Goal: Task Accomplishment & Management: Use online tool/utility

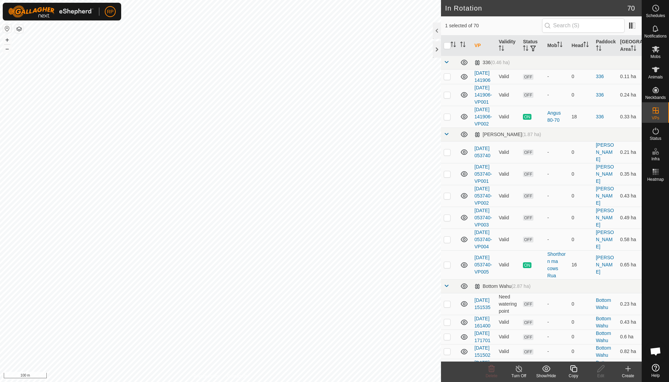
click at [574, 368] on icon at bounding box center [573, 369] width 7 height 7
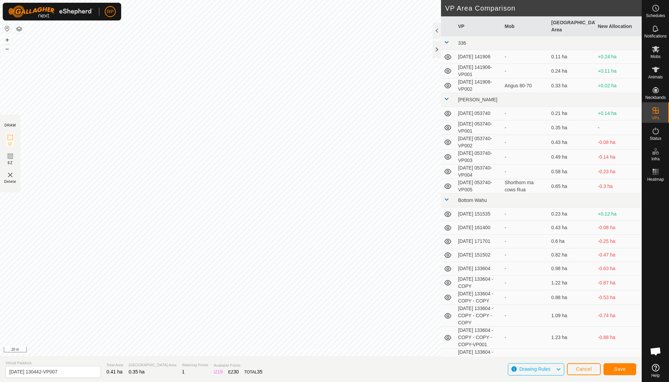
click at [616, 367] on span "Save" at bounding box center [620, 369] width 12 height 5
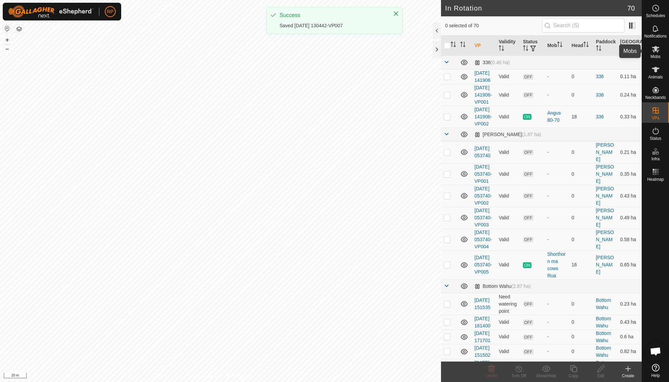
click at [657, 53] on icon at bounding box center [656, 49] width 8 height 8
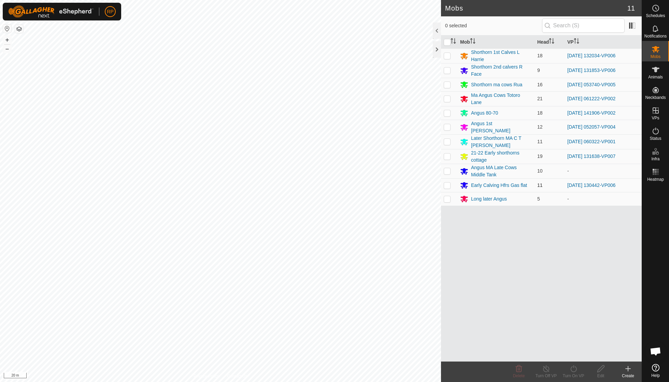
click at [449, 183] on p-checkbox at bounding box center [447, 185] width 7 height 5
checkbox input "true"
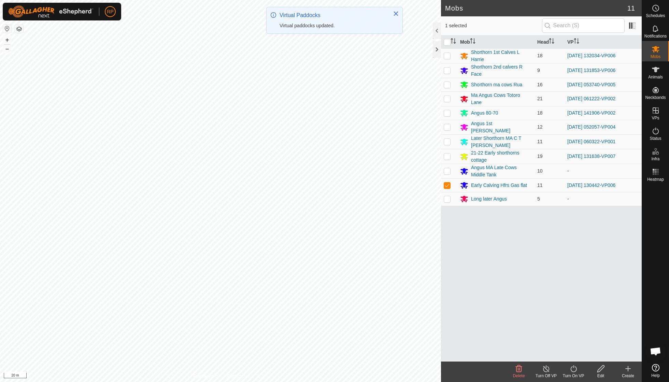
click at [571, 369] on icon at bounding box center [573, 369] width 6 height 7
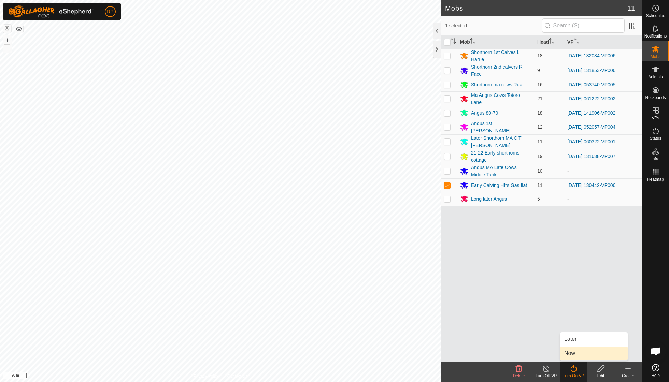
click at [571, 352] on link "Now" at bounding box center [594, 354] width 68 height 14
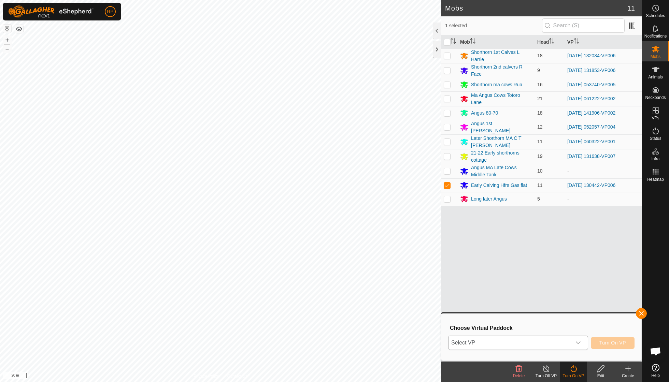
click at [579, 342] on icon "dropdown trigger" at bounding box center [578, 343] width 5 height 3
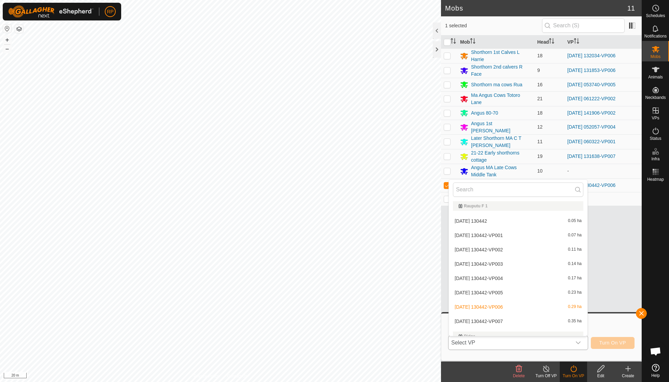
scroll to position [887, 0]
click at [511, 314] on li "[DATE] 130442-VP007 0.35 ha" at bounding box center [518, 321] width 139 height 14
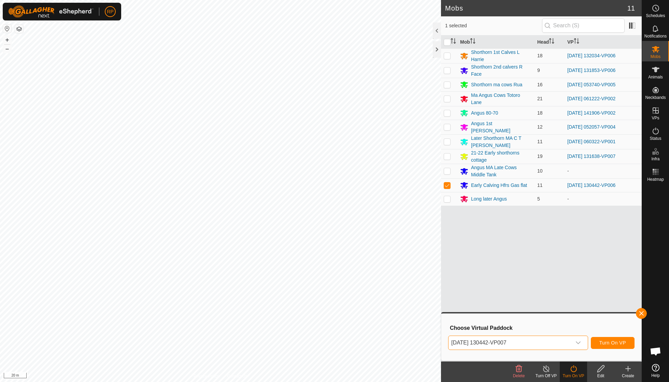
click at [612, 344] on span "Turn On VP" at bounding box center [612, 342] width 27 height 5
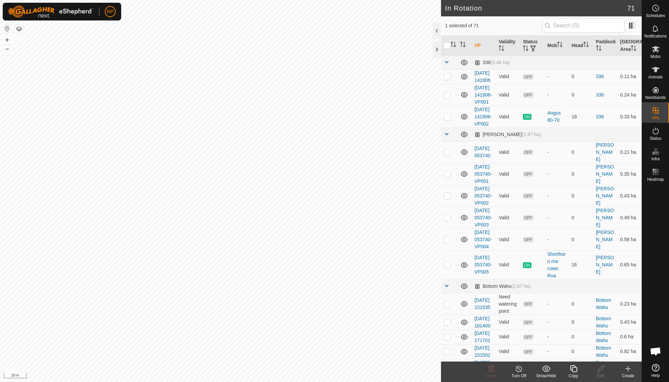
click at [574, 371] on icon at bounding box center [573, 369] width 9 height 8
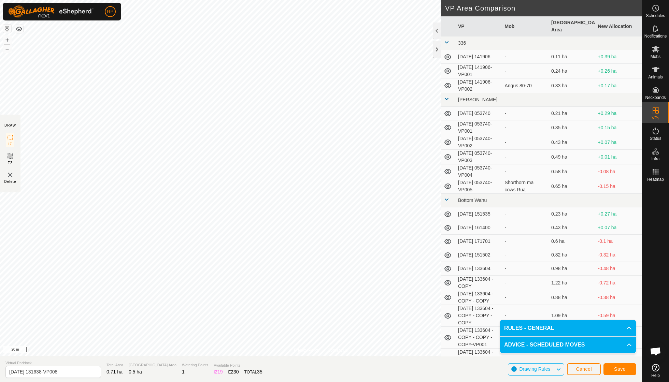
click at [620, 369] on span "Save" at bounding box center [620, 369] width 12 height 5
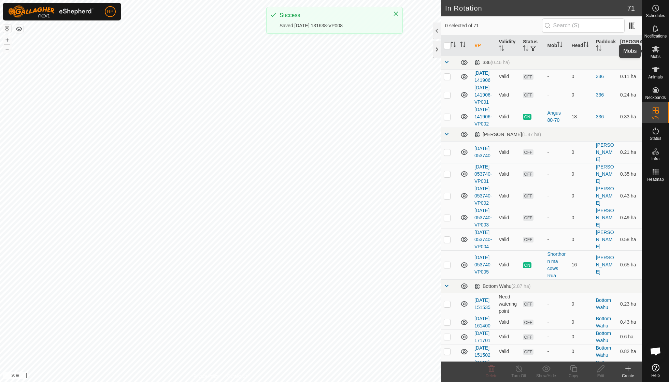
click at [655, 51] on icon at bounding box center [656, 49] width 8 height 6
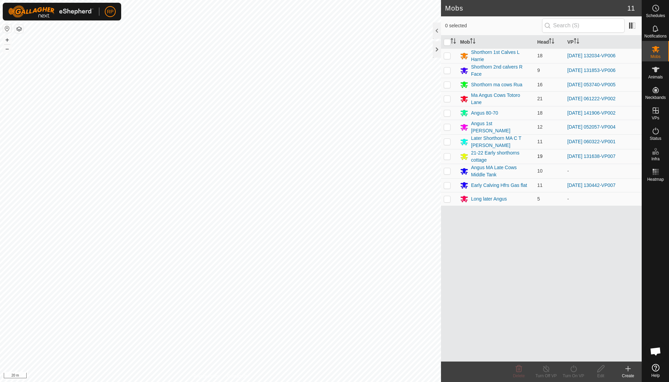
click at [448, 154] on p-checkbox at bounding box center [447, 156] width 7 height 5
checkbox input "true"
click at [573, 373] on icon at bounding box center [573, 369] width 9 height 8
click at [571, 352] on link "Now" at bounding box center [594, 354] width 68 height 14
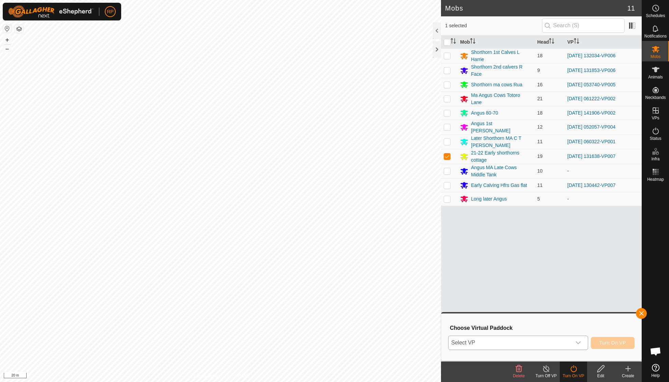
click at [578, 342] on icon "dropdown trigger" at bounding box center [577, 342] width 5 height 5
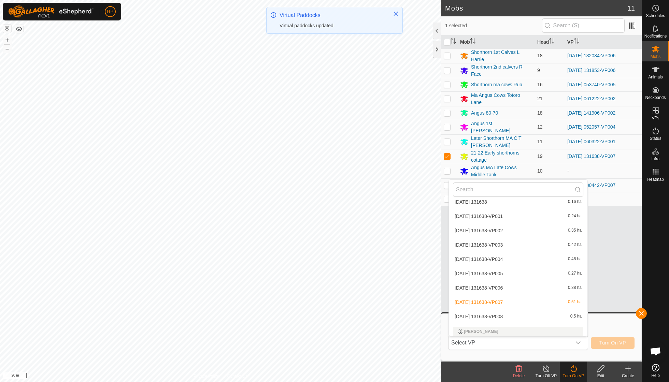
scroll to position [440, 0]
click at [514, 310] on li "[DATE] 131638-VP008 0.5 ha" at bounding box center [518, 317] width 139 height 14
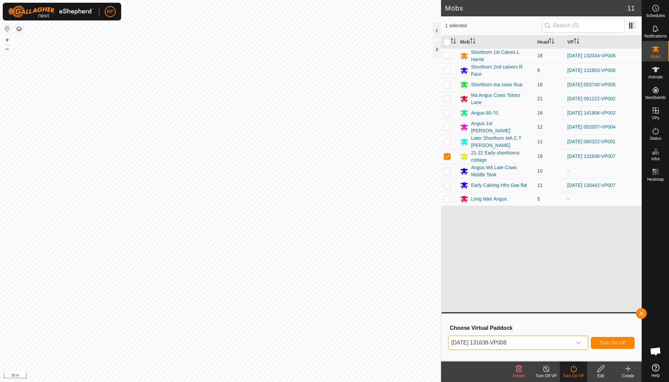
click at [609, 345] on span "Turn On VP" at bounding box center [612, 342] width 27 height 5
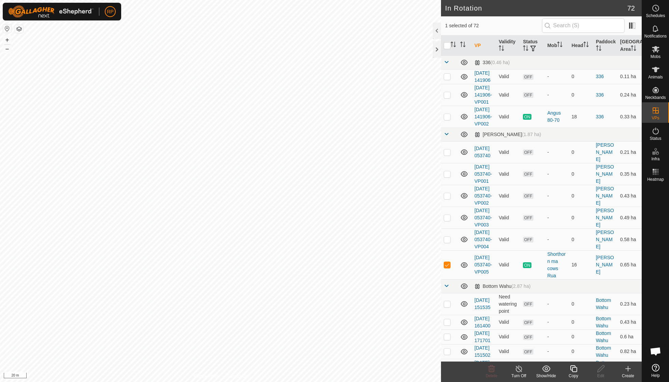
click at [573, 369] on icon at bounding box center [573, 369] width 9 height 8
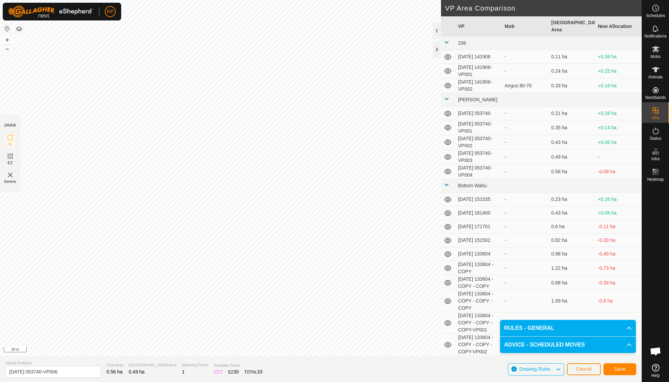
click at [621, 369] on span "Save" at bounding box center [620, 369] width 12 height 5
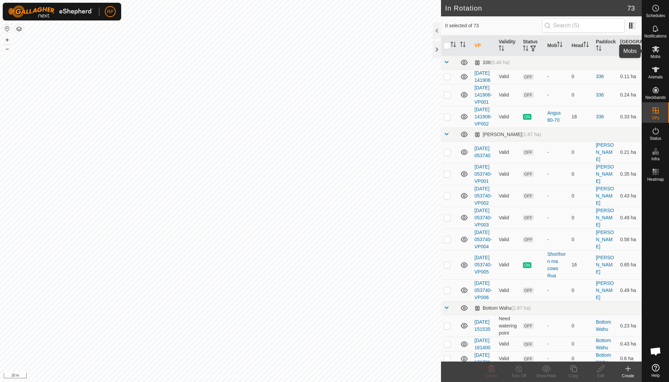
click at [656, 53] on icon at bounding box center [656, 49] width 8 height 8
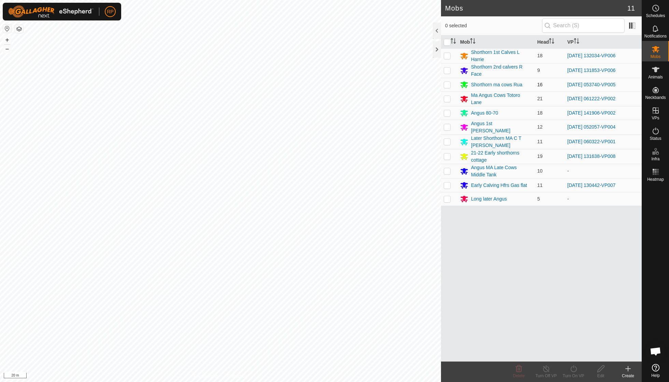
click at [444, 84] on p-checkbox at bounding box center [447, 84] width 7 height 5
checkbox input "true"
click at [571, 370] on icon at bounding box center [573, 369] width 9 height 8
click at [573, 354] on link "Now" at bounding box center [594, 354] width 68 height 14
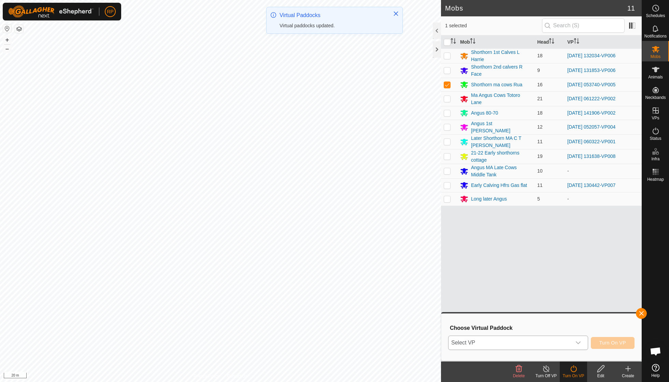
click at [579, 344] on icon "dropdown trigger" at bounding box center [577, 342] width 5 height 5
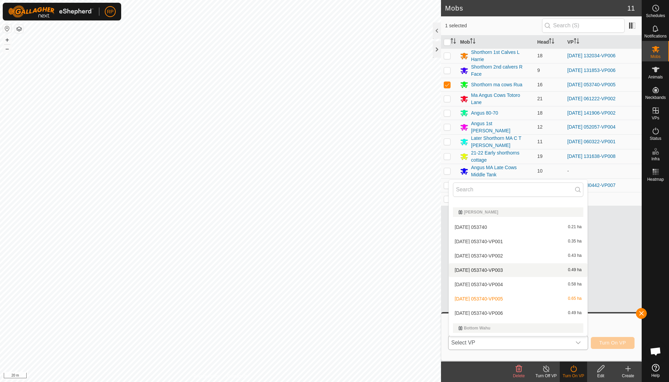
scroll to position [55, 0]
click at [511, 308] on li "[DATE] 053740-VP006 0.49 ha" at bounding box center [518, 312] width 139 height 14
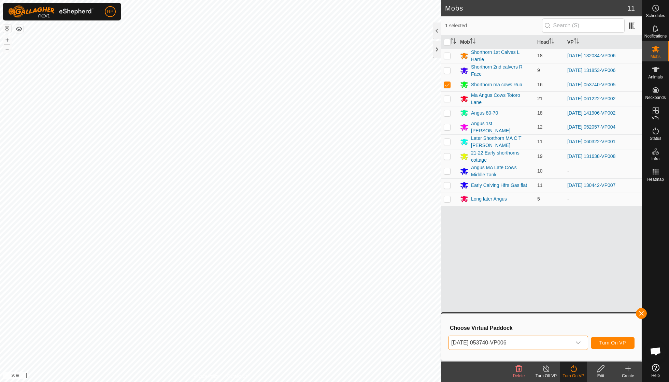
click at [609, 341] on span "Turn On VP" at bounding box center [612, 342] width 27 height 5
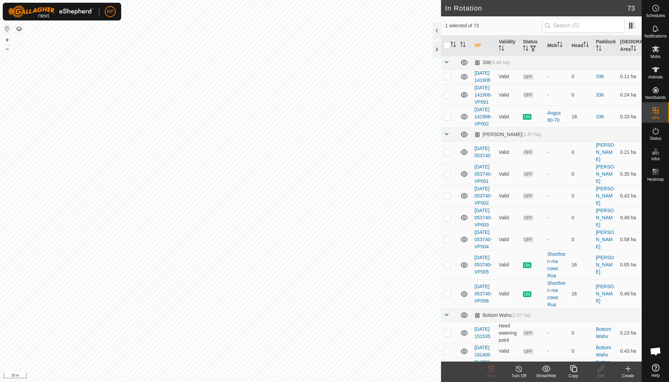
click at [572, 371] on icon at bounding box center [573, 369] width 7 height 7
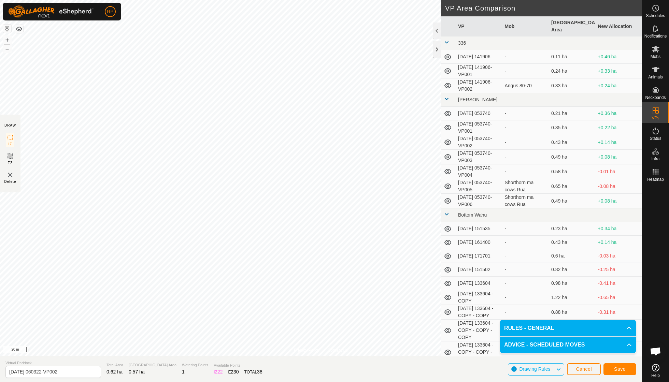
click at [621, 369] on span "Save" at bounding box center [620, 369] width 12 height 5
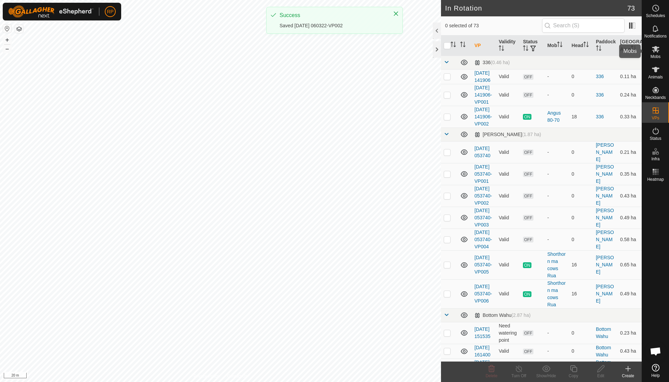
click at [653, 52] on icon at bounding box center [656, 49] width 8 height 8
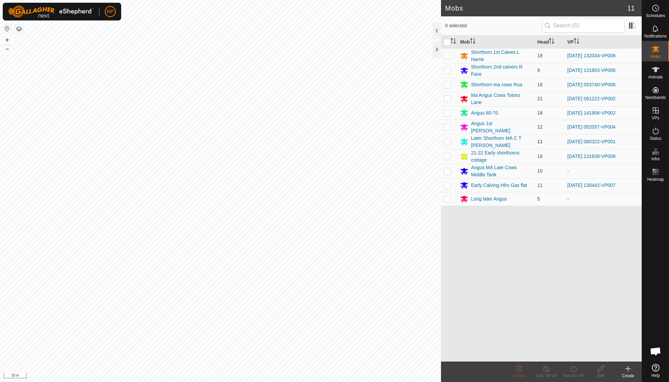
click at [447, 139] on p-checkbox at bounding box center [447, 141] width 7 height 5
checkbox input "true"
click at [571, 368] on icon at bounding box center [573, 369] width 6 height 7
click at [572, 357] on link "Now" at bounding box center [594, 354] width 68 height 14
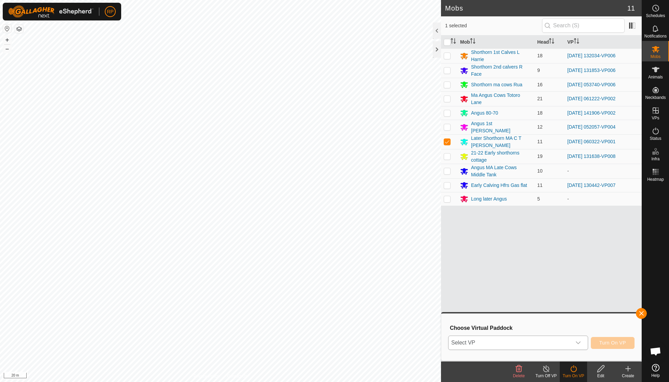
click at [579, 343] on icon "dropdown trigger" at bounding box center [577, 342] width 5 height 5
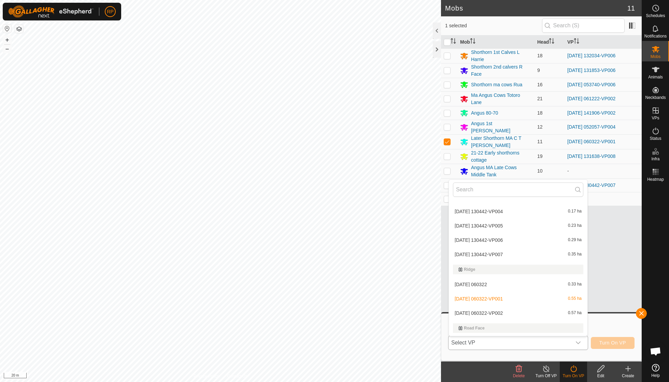
scroll to position [984, 0]
click at [502, 305] on li "[DATE] 060322-VP002 0.57 ha" at bounding box center [518, 312] width 139 height 14
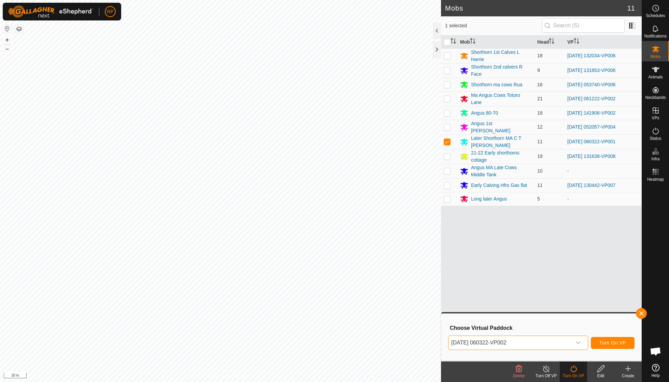
click at [613, 344] on span "Turn On VP" at bounding box center [612, 342] width 27 height 5
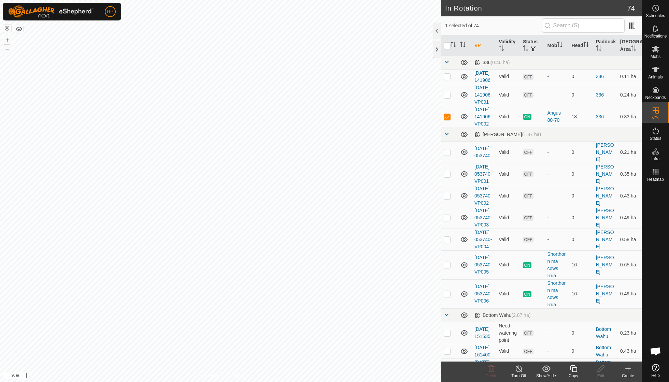
click at [573, 368] on icon at bounding box center [573, 369] width 7 height 7
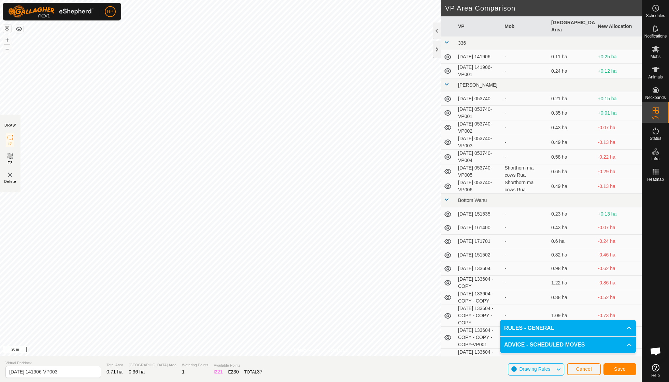
click at [617, 369] on span "Save" at bounding box center [620, 369] width 12 height 5
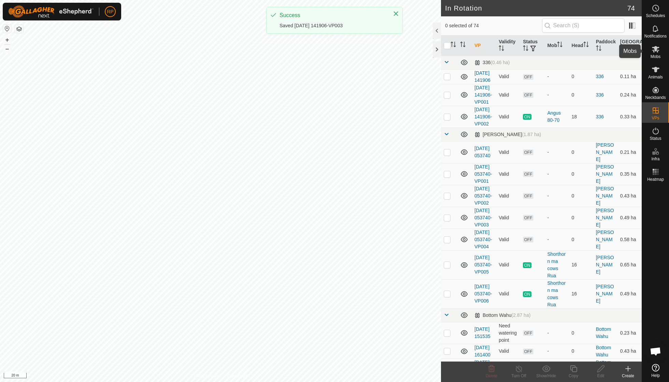
click at [657, 51] on icon at bounding box center [656, 49] width 8 height 6
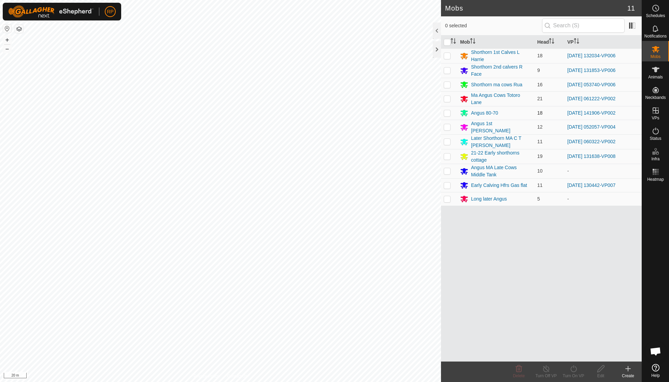
click at [447, 112] on p-checkbox at bounding box center [447, 112] width 7 height 5
checkbox input "true"
click at [572, 369] on icon at bounding box center [573, 369] width 9 height 8
click at [575, 354] on link "Now" at bounding box center [594, 354] width 68 height 14
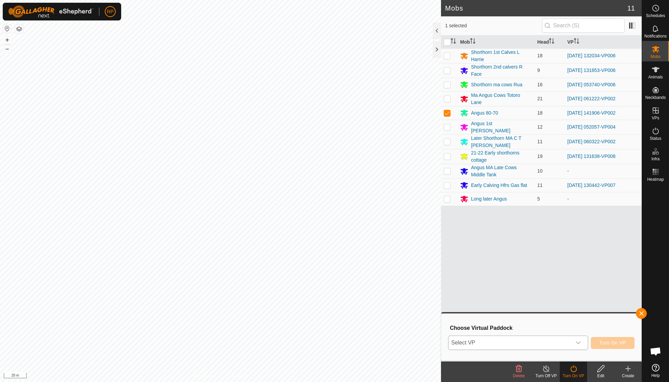
click at [578, 339] on div "dropdown trigger" at bounding box center [578, 343] width 14 height 14
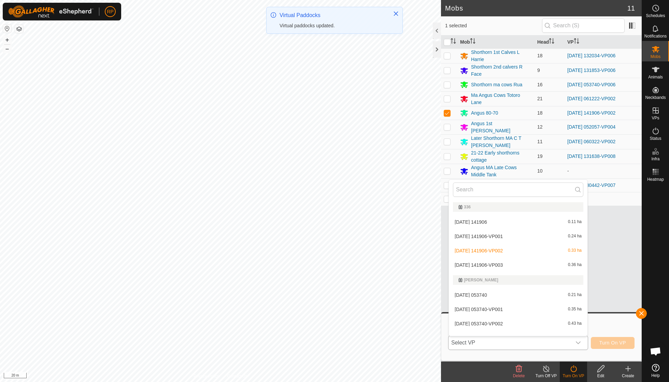
scroll to position [7, 0]
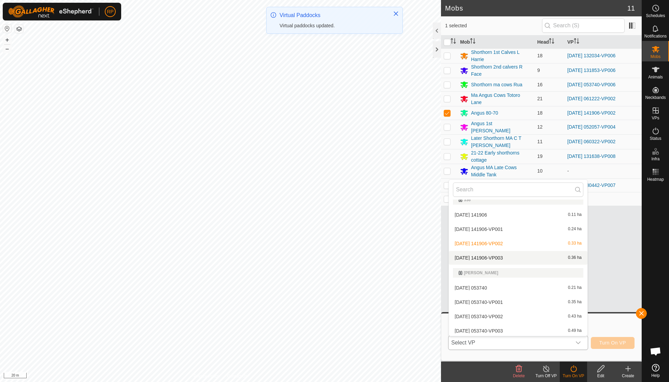
click at [506, 259] on li "[DATE] 141906-VP003 0.36 ha" at bounding box center [518, 258] width 139 height 14
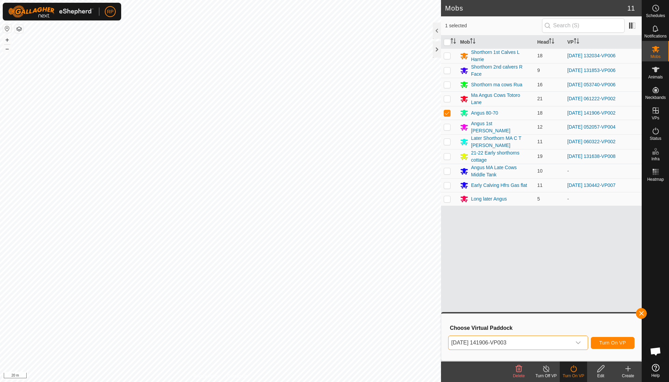
click at [607, 347] on button "Turn On VP" at bounding box center [613, 343] width 44 height 12
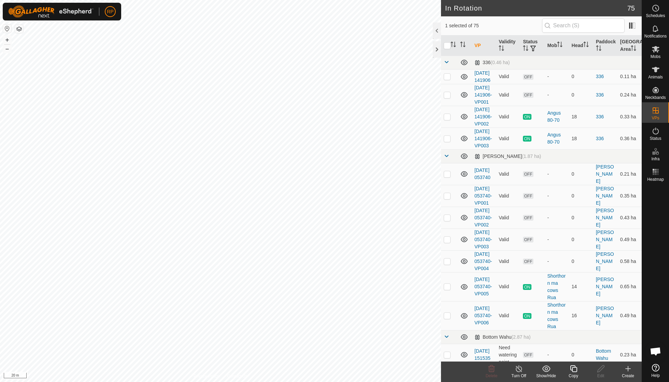
click at [575, 368] on icon at bounding box center [573, 369] width 9 height 8
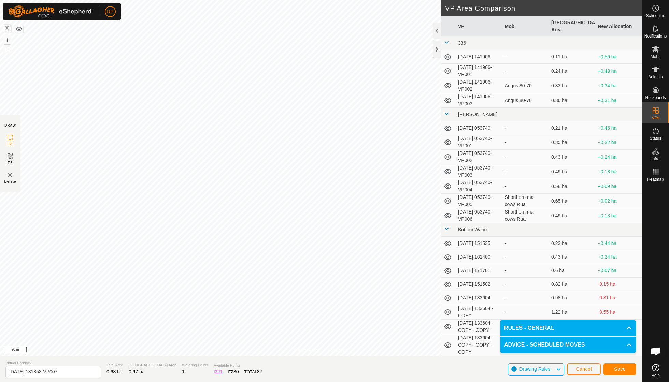
click at [618, 368] on span "Save" at bounding box center [620, 369] width 12 height 5
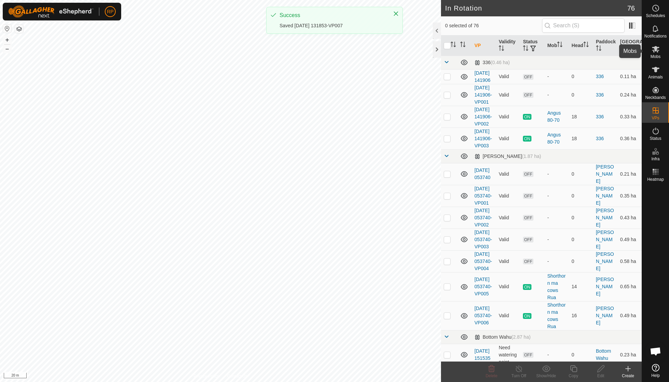
click at [656, 55] on span "Mobs" at bounding box center [656, 57] width 10 height 4
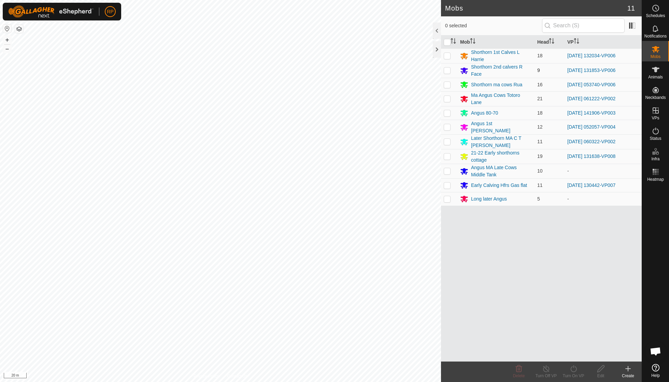
click at [447, 70] on p-checkbox at bounding box center [447, 70] width 7 height 5
checkbox input "true"
click at [571, 368] on icon at bounding box center [573, 369] width 6 height 7
click at [571, 354] on link "Now" at bounding box center [594, 354] width 68 height 14
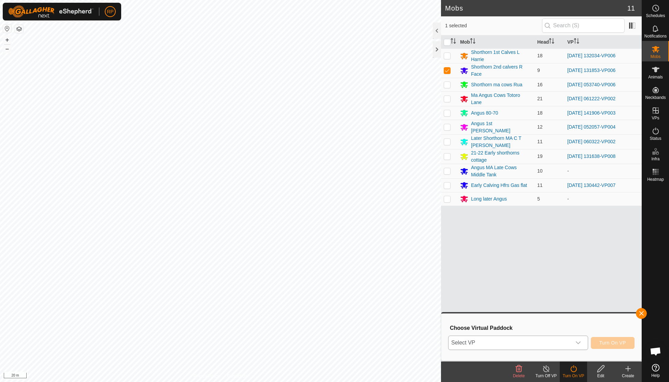
click at [579, 340] on icon "dropdown trigger" at bounding box center [577, 342] width 5 height 5
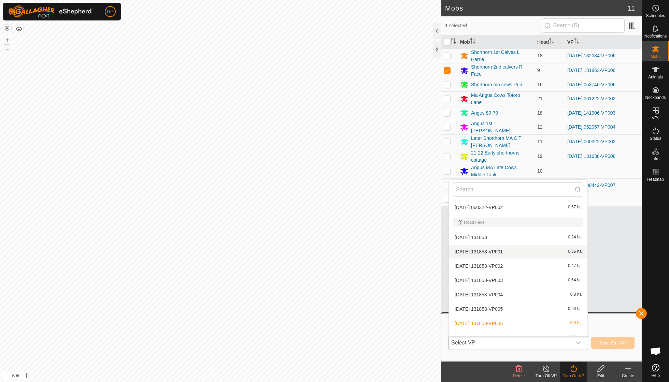
scroll to position [1113, 0]
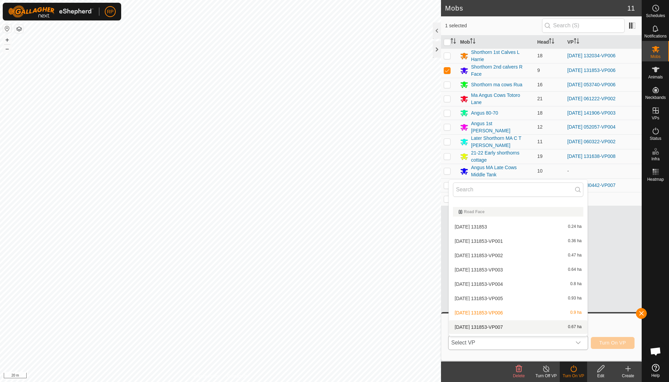
click at [509, 321] on li "[DATE] 131853-VP007 0.67 ha" at bounding box center [518, 328] width 139 height 14
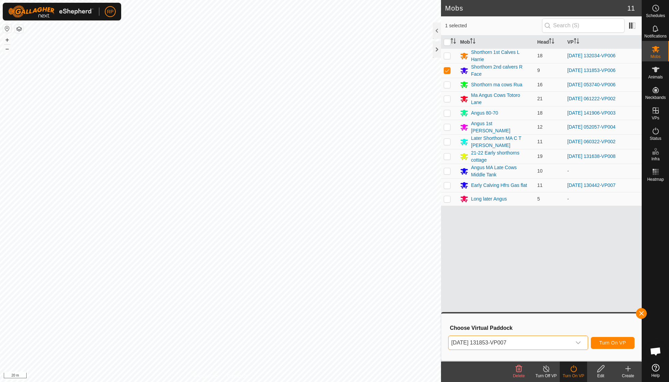
click at [597, 343] on button "Turn On VP" at bounding box center [613, 343] width 44 height 12
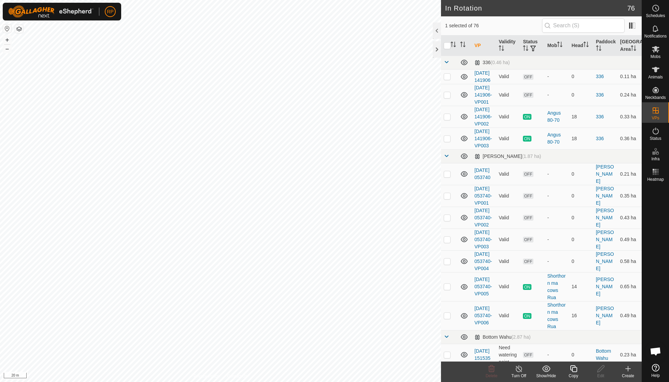
click at [575, 367] on icon at bounding box center [573, 369] width 7 height 7
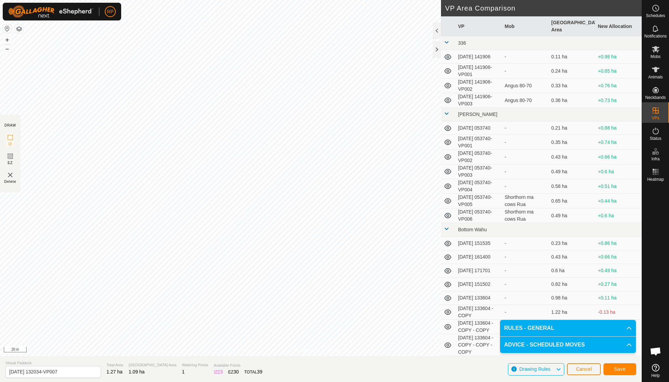
click at [617, 369] on span "Save" at bounding box center [620, 369] width 12 height 5
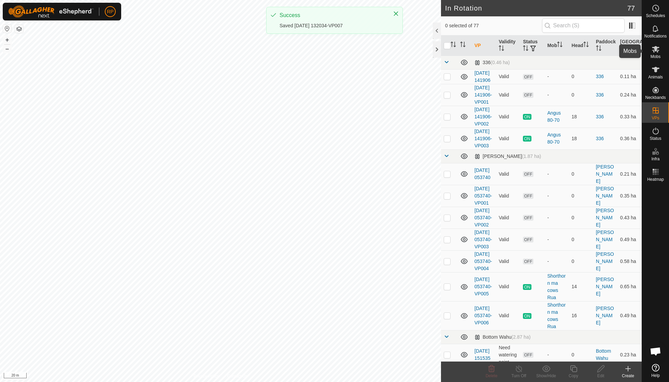
click at [655, 54] on es-mob-svg-icon at bounding box center [656, 49] width 12 height 11
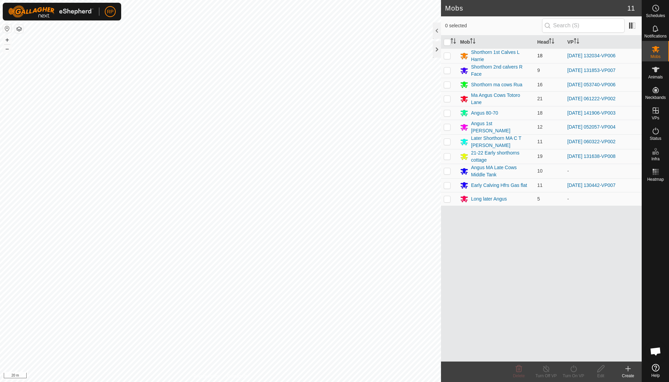
click at [446, 56] on p-checkbox at bounding box center [447, 55] width 7 height 5
checkbox input "true"
click at [573, 371] on icon at bounding box center [573, 369] width 9 height 8
click at [573, 352] on link "Now" at bounding box center [594, 354] width 68 height 14
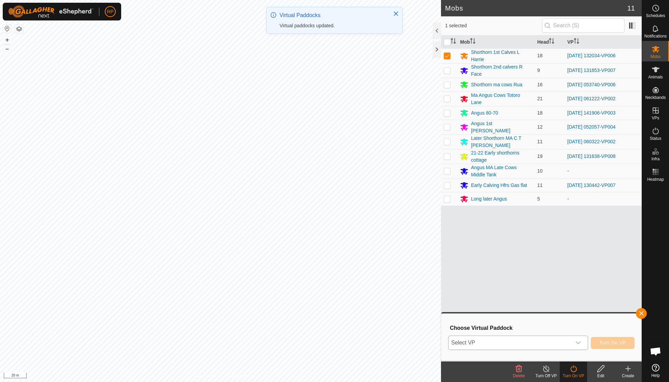
click at [578, 342] on icon "dropdown trigger" at bounding box center [577, 342] width 5 height 5
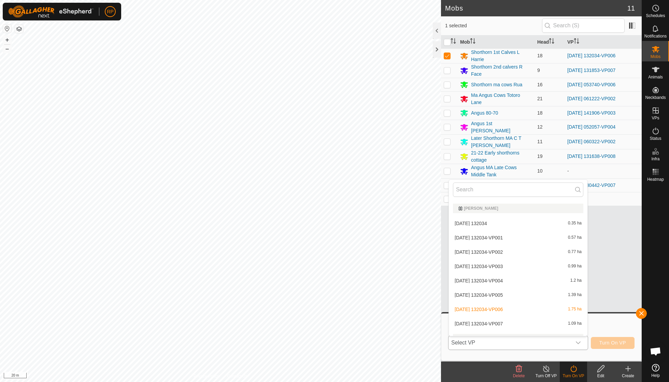
scroll to position [682, 0]
click at [507, 315] on li "[DATE] 132034-VP007 1.09 ha" at bounding box center [518, 322] width 139 height 14
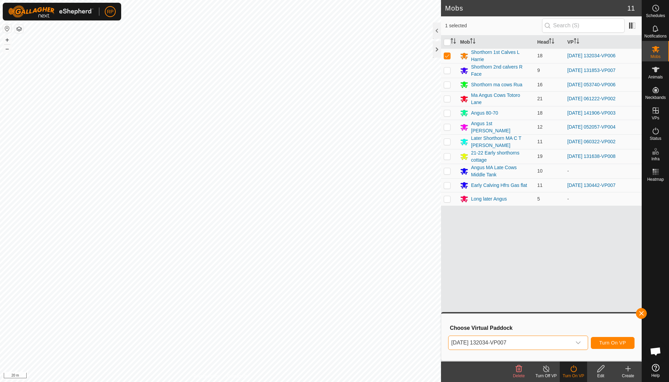
click at [605, 344] on span "Turn On VP" at bounding box center [612, 342] width 27 height 5
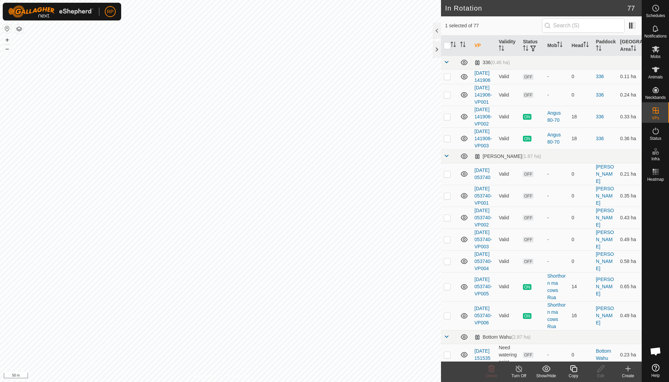
click at [575, 369] on icon at bounding box center [573, 369] width 9 height 8
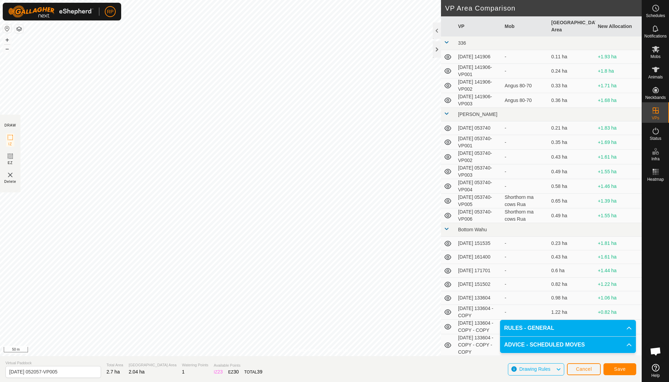
click at [621, 366] on button "Save" at bounding box center [619, 370] width 33 height 12
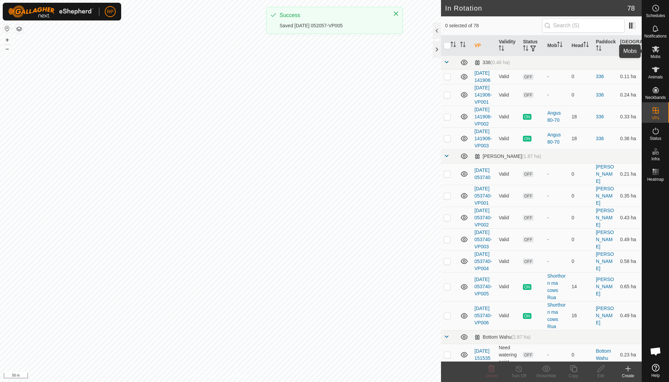
click at [654, 55] on span "Mobs" at bounding box center [656, 57] width 10 height 4
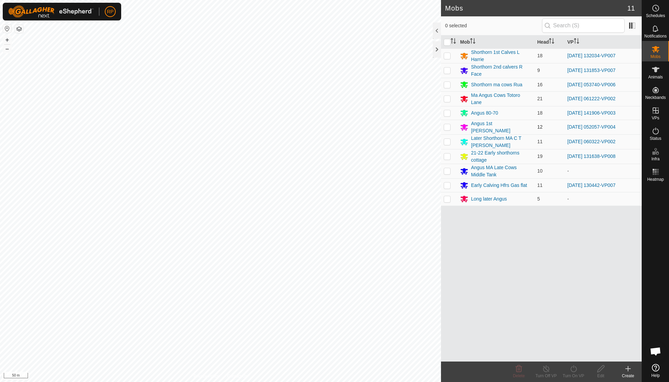
click at [447, 124] on p-checkbox at bounding box center [447, 126] width 7 height 5
checkbox input "true"
click at [572, 371] on icon at bounding box center [573, 369] width 9 height 8
click at [574, 353] on link "Now" at bounding box center [594, 354] width 68 height 14
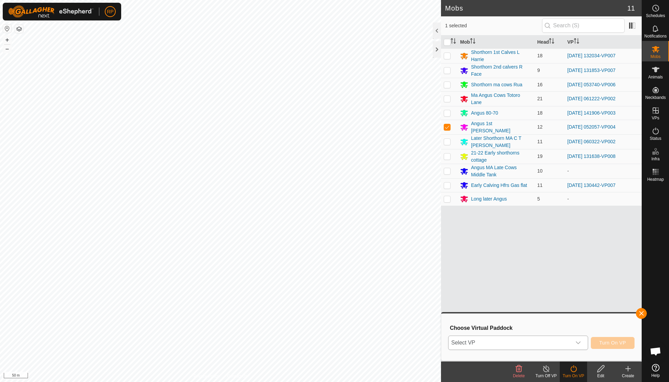
click at [580, 341] on icon "dropdown trigger" at bounding box center [577, 342] width 5 height 5
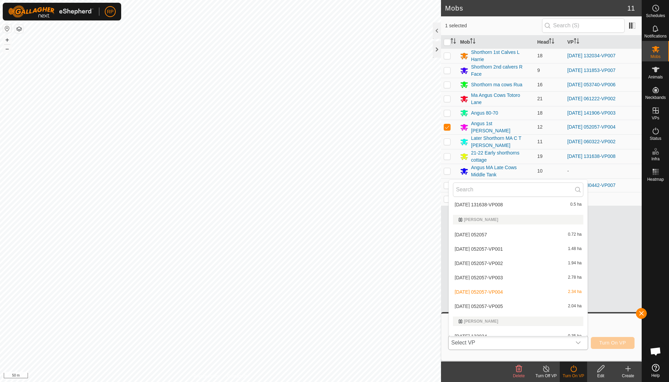
scroll to position [582, 0]
click at [515, 299] on li "[DATE] 052057-VP005 2.04 ha" at bounding box center [518, 306] width 139 height 14
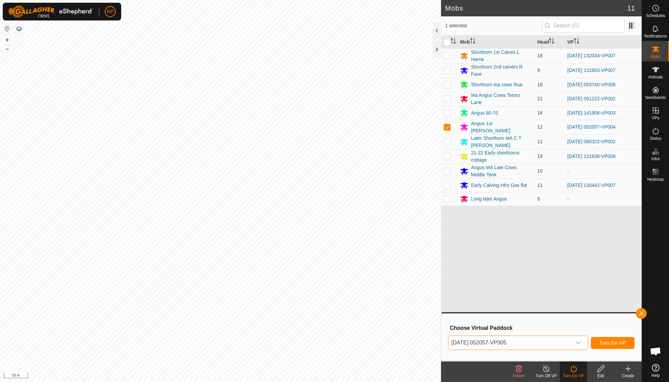
click at [611, 344] on span "Turn On VP" at bounding box center [612, 342] width 27 height 5
